Goal: Information Seeking & Learning: Learn about a topic

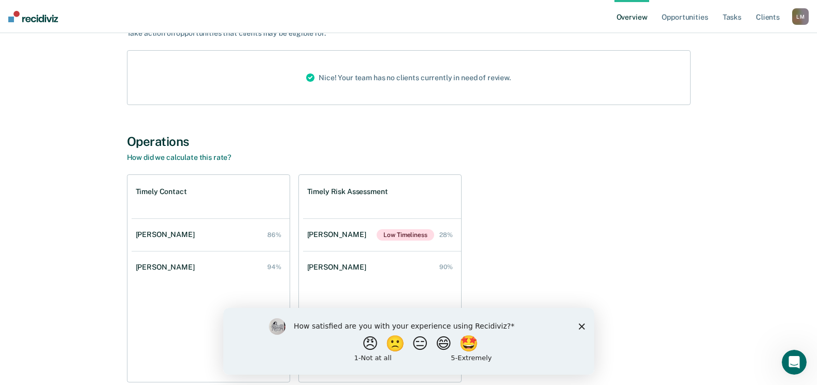
scroll to position [104, 0]
click at [578, 325] on icon "Close survey" at bounding box center [581, 326] width 6 height 6
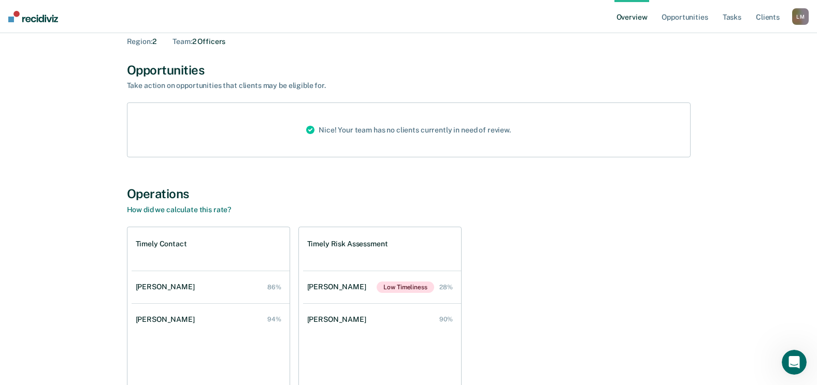
scroll to position [0, 0]
